Goal: Download file/media

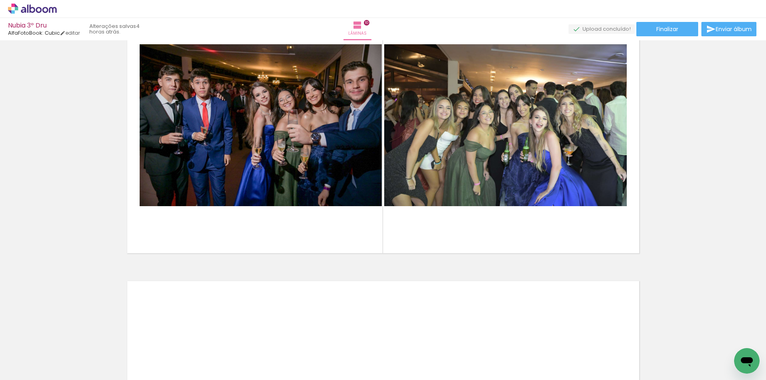
scroll to position [2634, 0]
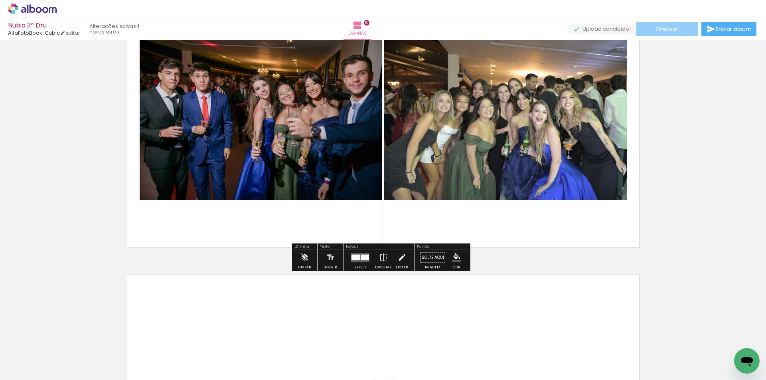
click at [681, 29] on paper-button "Finalizar" at bounding box center [668, 29] width 62 height 14
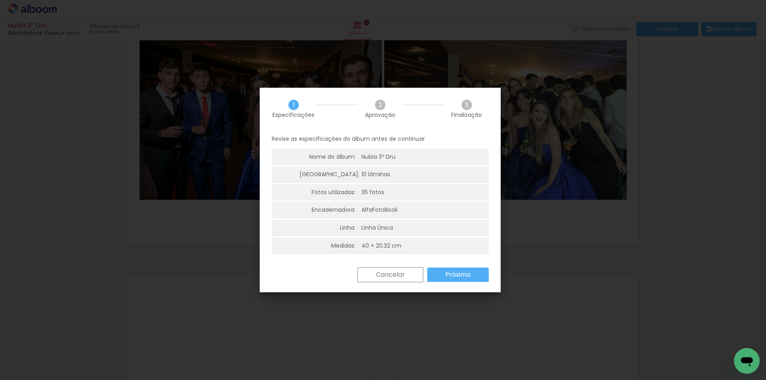
click at [0, 0] on slot "Próximo" at bounding box center [0, 0] width 0 height 0
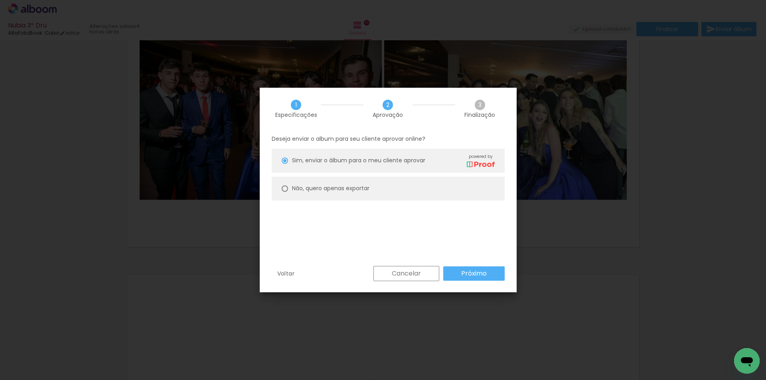
click at [382, 186] on paper-radio-button "Não, quero apenas exportar" at bounding box center [388, 189] width 233 height 24
type paper-radio-button "on"
click at [0, 0] on slot "Próximo" at bounding box center [0, 0] width 0 height 0
type input "Alta, 300 DPI"
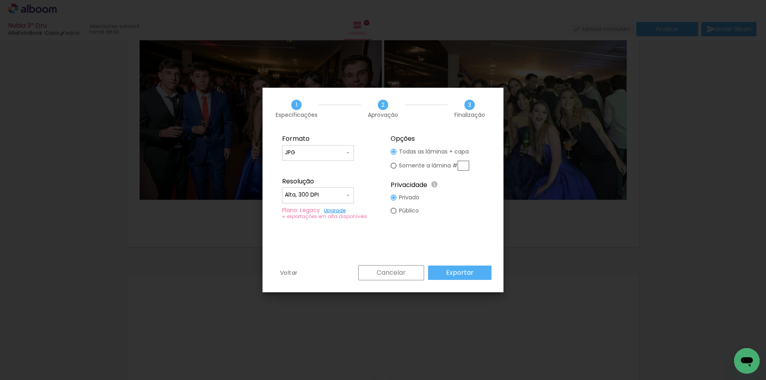
click at [0, 0] on slot "Exportar" at bounding box center [0, 0] width 0 height 0
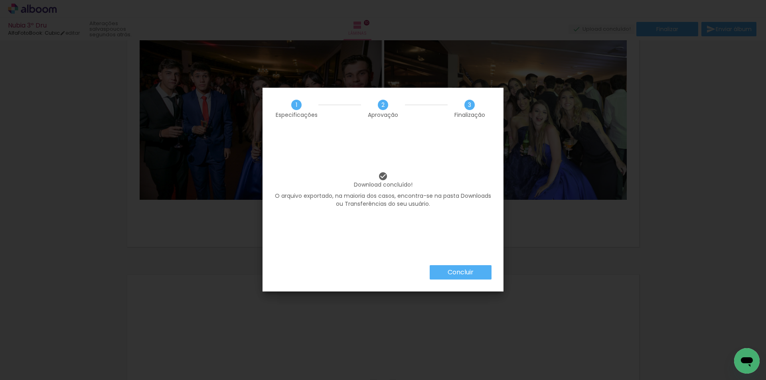
click at [0, 0] on slot "Concluir" at bounding box center [0, 0] width 0 height 0
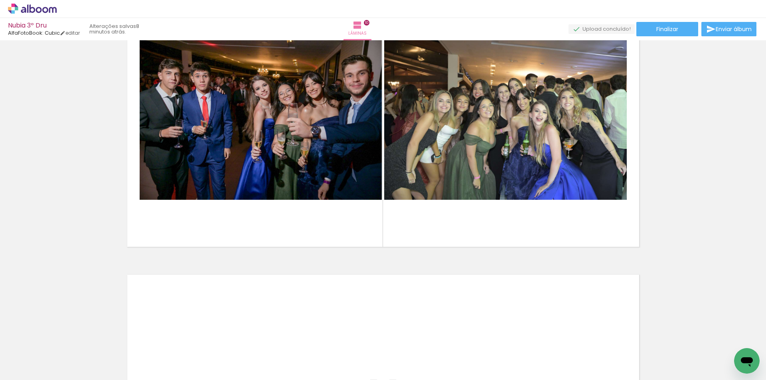
scroll to position [0, 1179]
